Goal: Information Seeking & Learning: Learn about a topic

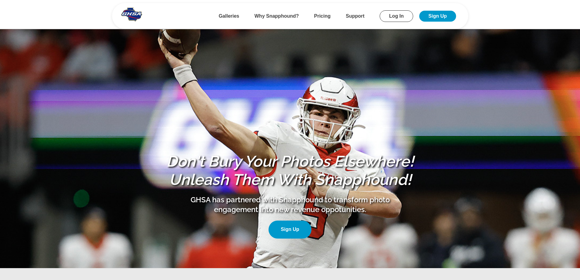
click at [318, 19] on li "Pricing" at bounding box center [322, 16] width 16 height 10
click at [319, 15] on b "Pricing" at bounding box center [322, 15] width 16 height 5
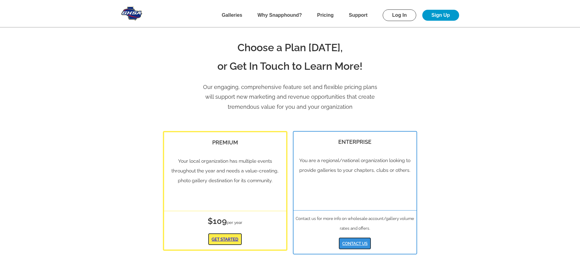
click at [240, 16] on b "Galleries" at bounding box center [232, 14] width 21 height 5
click at [274, 16] on b "Why Snapphound?" at bounding box center [280, 14] width 44 height 5
